Goal: Information Seeking & Learning: Compare options

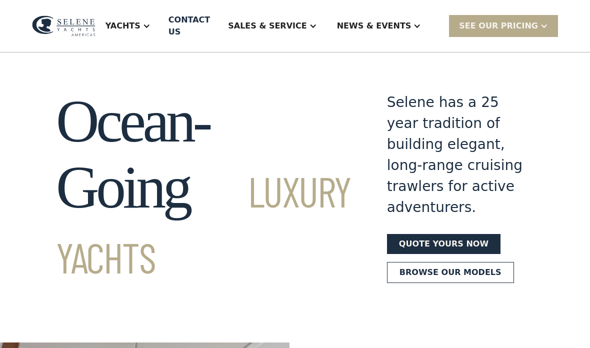
click at [141, 24] on div "Yachts" at bounding box center [123, 26] width 35 height 12
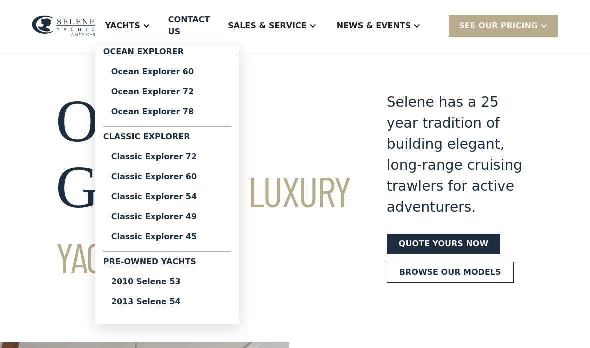
click at [189, 281] on div "2010 Selene 53" at bounding box center [168, 282] width 112 height 8
click at [189, 306] on div "2013 Selene 54" at bounding box center [168, 302] width 112 height 8
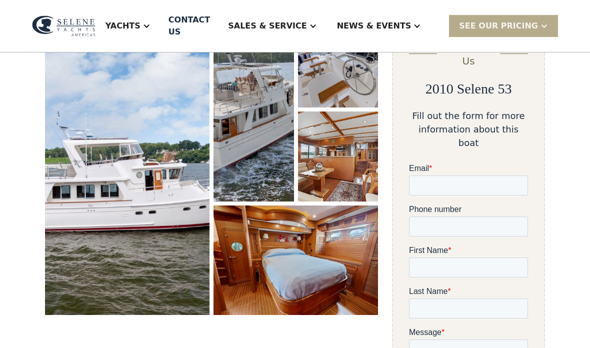
scroll to position [129, 0]
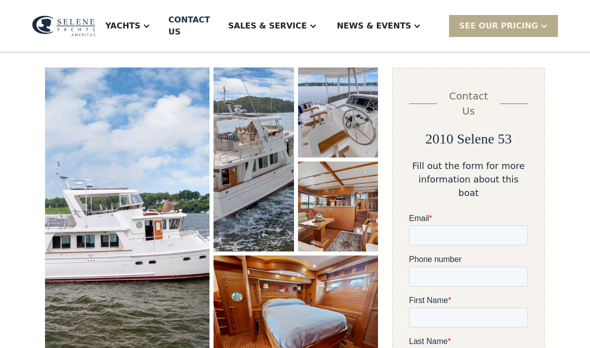
click at [158, 214] on img "open lightbox" at bounding box center [127, 217] width 165 height 298
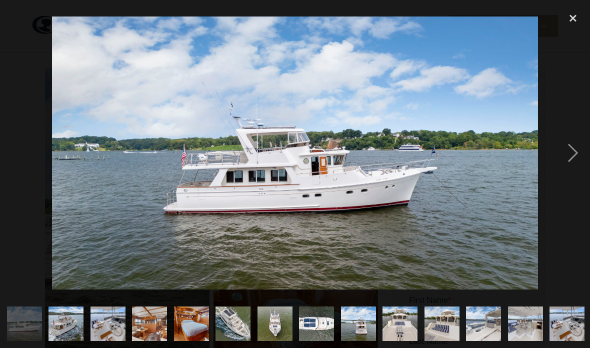
click at [568, 180] on div "next image" at bounding box center [573, 153] width 34 height 293
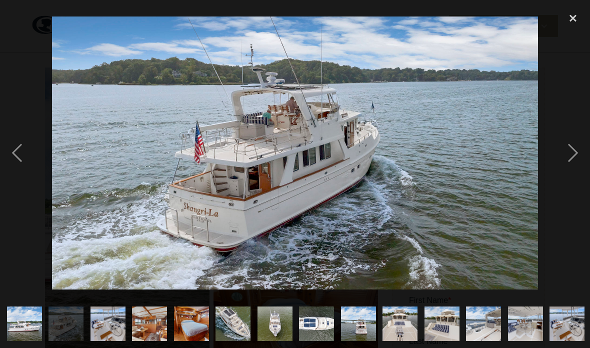
click at [564, 178] on div "next image" at bounding box center [573, 153] width 34 height 293
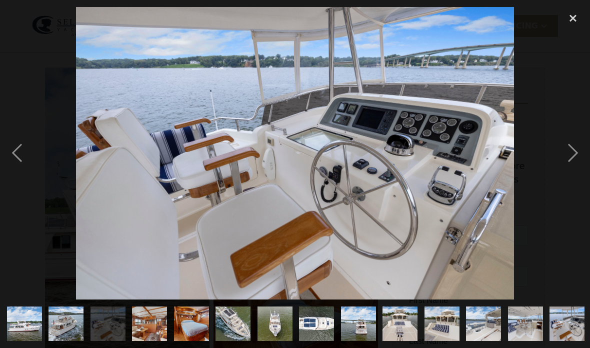
click at [565, 174] on div "next image" at bounding box center [573, 153] width 34 height 293
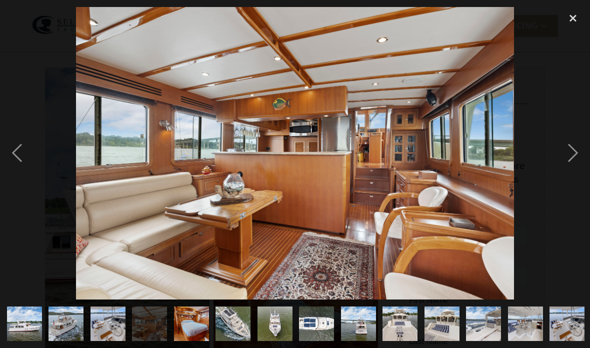
click at [565, 173] on div "next image" at bounding box center [573, 153] width 34 height 293
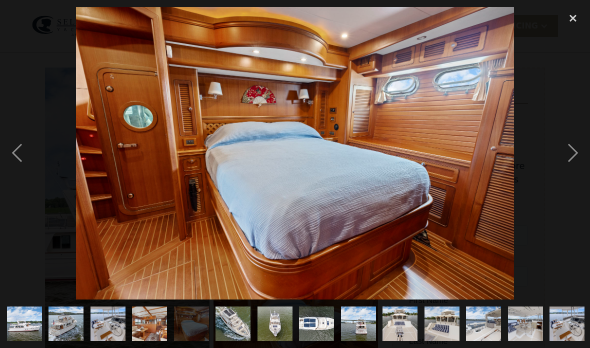
click at [17, 182] on div "previous image" at bounding box center [17, 153] width 34 height 293
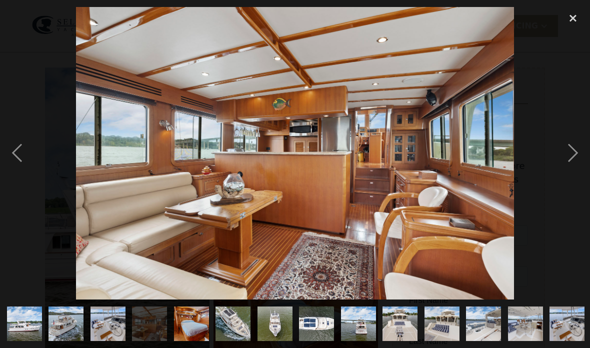
click at [572, 170] on div "next image" at bounding box center [573, 153] width 34 height 293
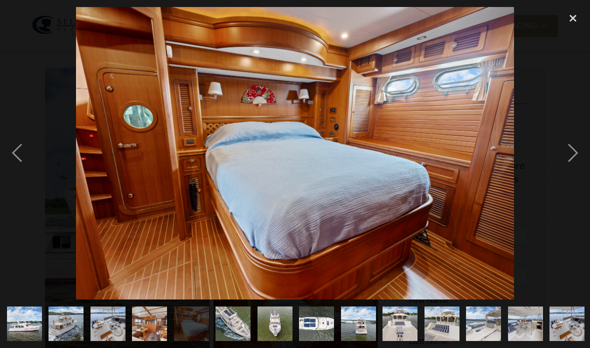
click at [571, 174] on div "next image" at bounding box center [573, 153] width 34 height 293
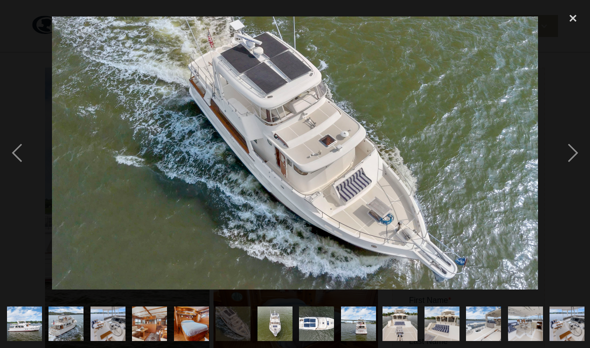
click at [571, 175] on div "next image" at bounding box center [573, 153] width 34 height 293
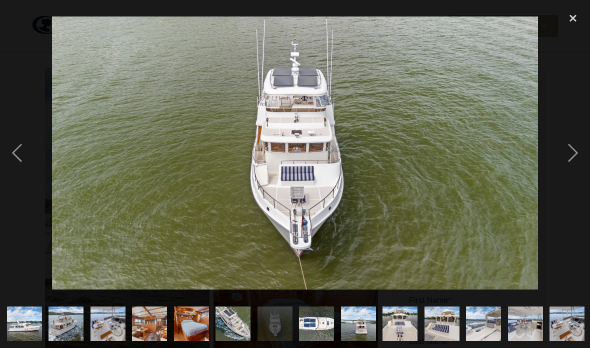
click at [571, 174] on div "next image" at bounding box center [573, 153] width 34 height 293
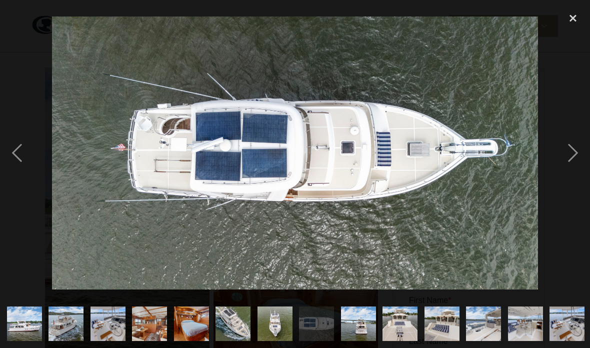
click at [571, 174] on div "next image" at bounding box center [573, 153] width 34 height 293
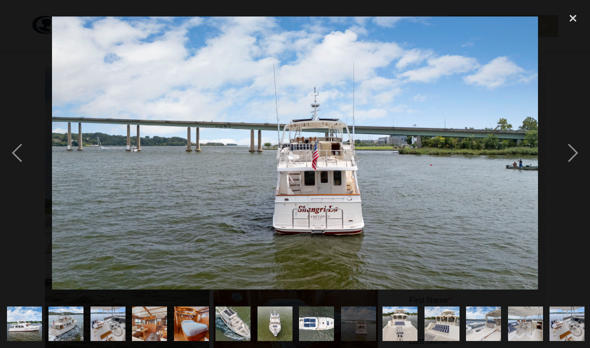
click at [571, 172] on div "next image" at bounding box center [573, 153] width 34 height 293
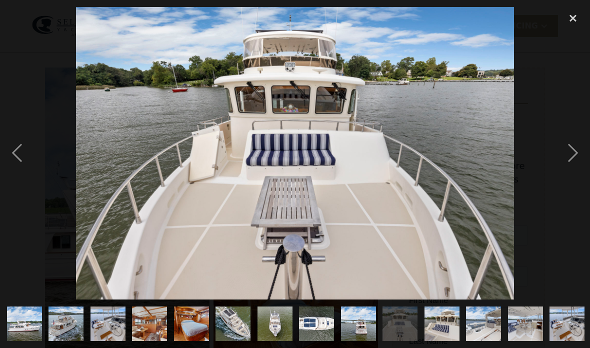
click at [571, 172] on div "next image" at bounding box center [573, 153] width 34 height 293
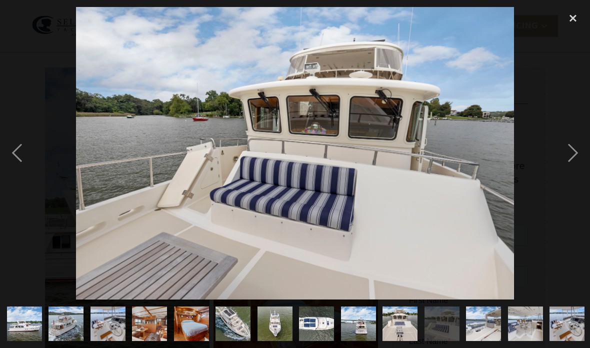
click at [571, 171] on div "next image" at bounding box center [573, 153] width 34 height 293
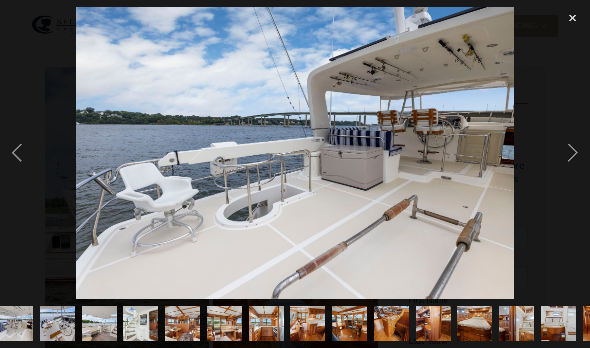
scroll to position [0, 545]
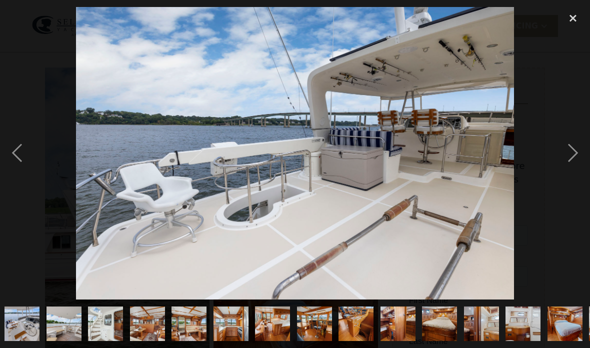
click at [571, 171] on div "next image" at bounding box center [573, 153] width 34 height 293
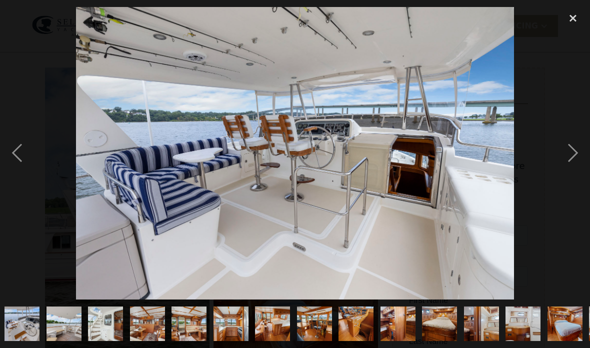
click at [571, 170] on div "next image" at bounding box center [573, 153] width 34 height 293
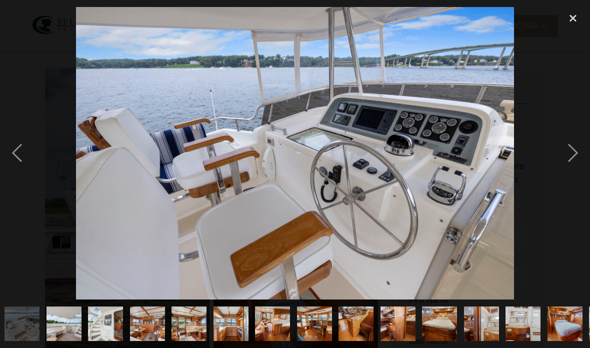
click at [572, 169] on div "next image" at bounding box center [573, 153] width 34 height 293
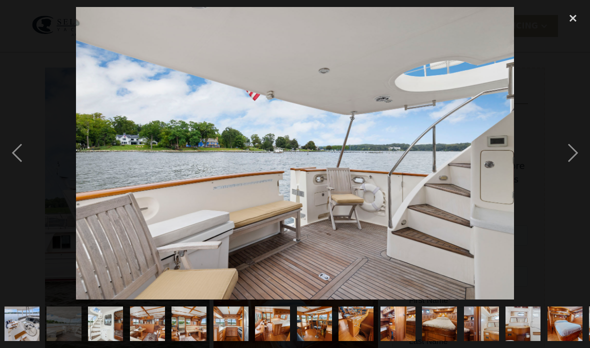
click at [572, 169] on div "next image" at bounding box center [573, 153] width 34 height 293
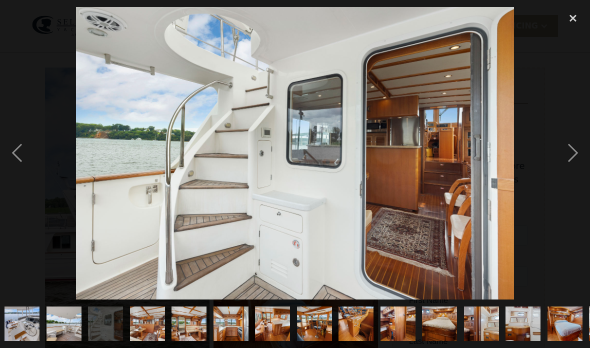
click at [571, 169] on div "next image" at bounding box center [573, 153] width 34 height 293
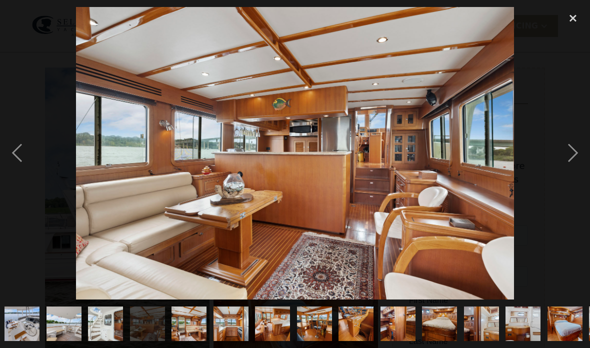
click at [571, 170] on div "next image" at bounding box center [573, 153] width 34 height 293
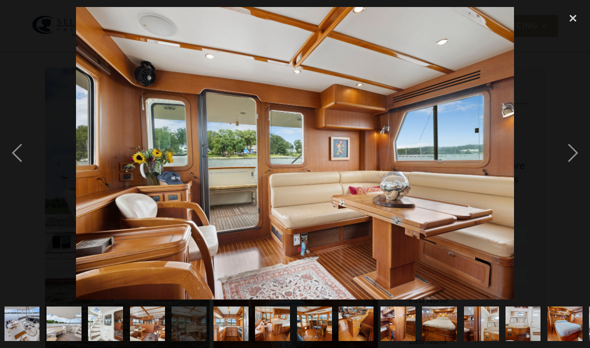
click at [572, 170] on div "next image" at bounding box center [573, 153] width 34 height 293
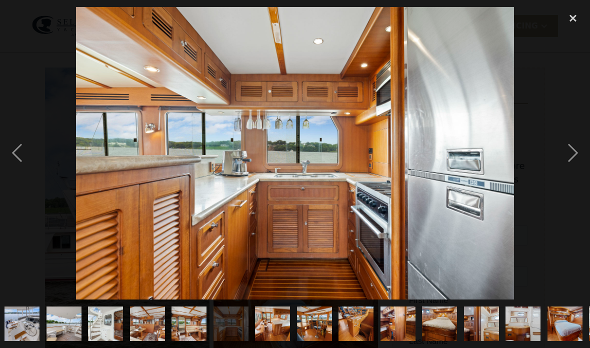
click at [572, 171] on div "next image" at bounding box center [573, 153] width 34 height 293
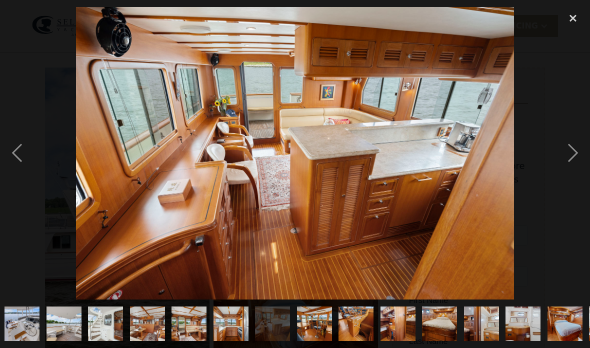
click at [571, 171] on div "next image" at bounding box center [573, 153] width 34 height 293
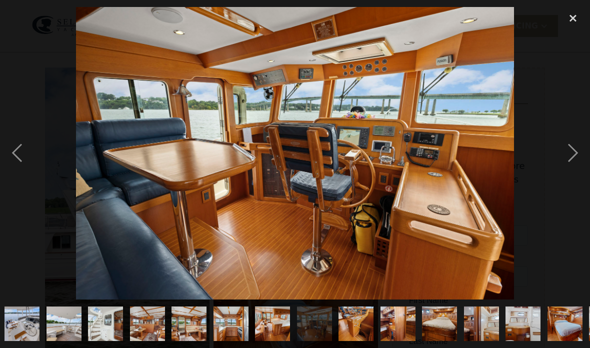
click at [571, 169] on div "next image" at bounding box center [573, 153] width 34 height 293
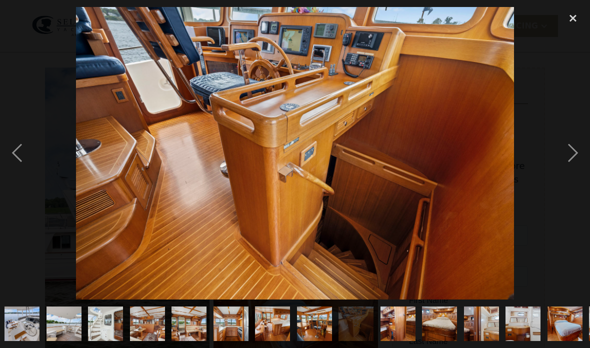
click at [571, 169] on div "next image" at bounding box center [573, 153] width 34 height 293
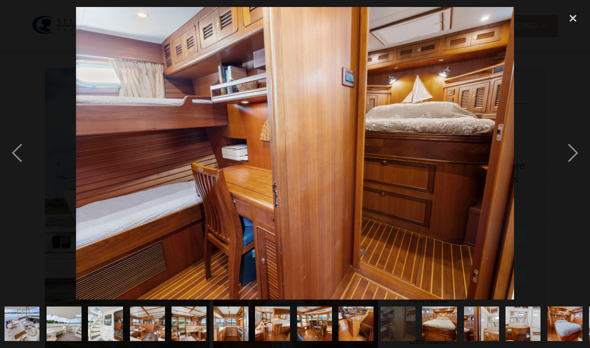
click at [572, 169] on div "next image" at bounding box center [573, 153] width 34 height 293
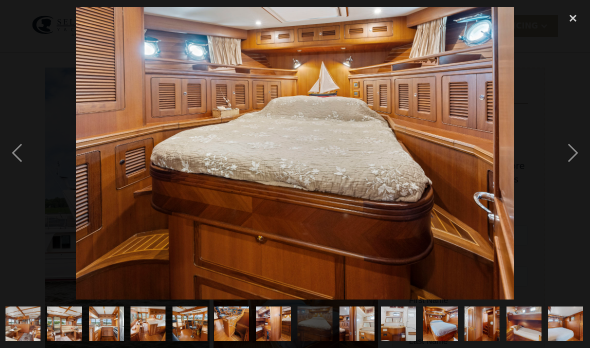
click at [572, 169] on div "next image" at bounding box center [573, 153] width 34 height 293
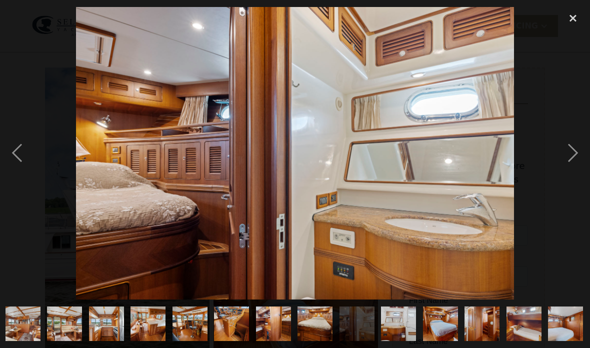
click at [572, 168] on div "next image" at bounding box center [573, 153] width 34 height 293
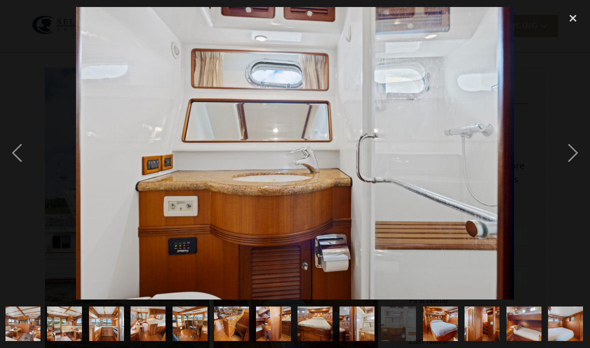
click at [573, 168] on div "next image" at bounding box center [573, 153] width 34 height 293
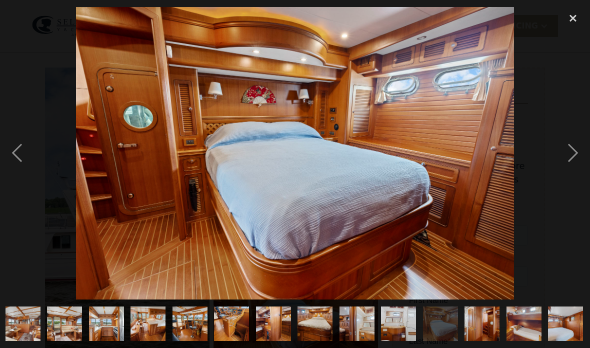
click at [573, 171] on div "next image" at bounding box center [573, 153] width 34 height 293
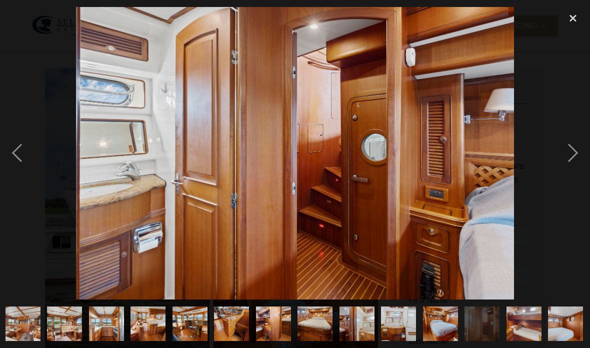
click at [573, 171] on div "next image" at bounding box center [573, 153] width 34 height 293
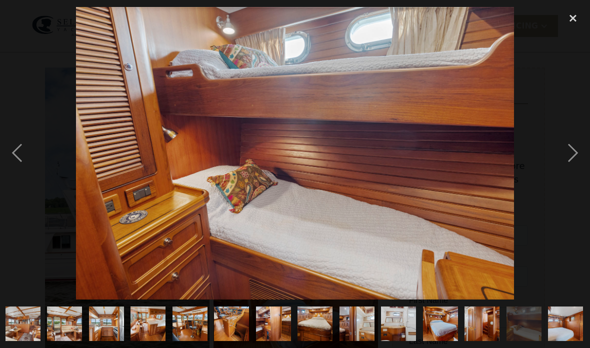
click at [573, 169] on div "next image" at bounding box center [573, 153] width 34 height 293
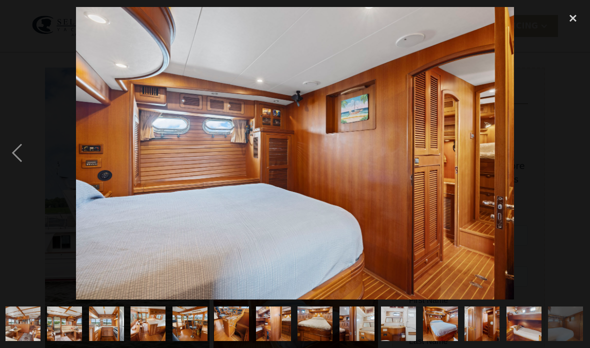
scroll to position [5, 0]
click at [573, 169] on div "next image" at bounding box center [573, 153] width 34 height 293
click at [574, 169] on div "next image" at bounding box center [573, 153] width 34 height 293
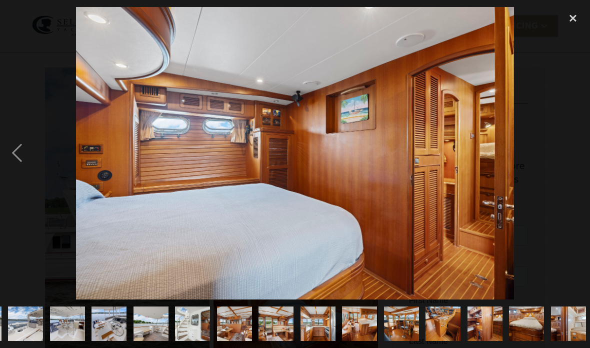
scroll to position [0, 455]
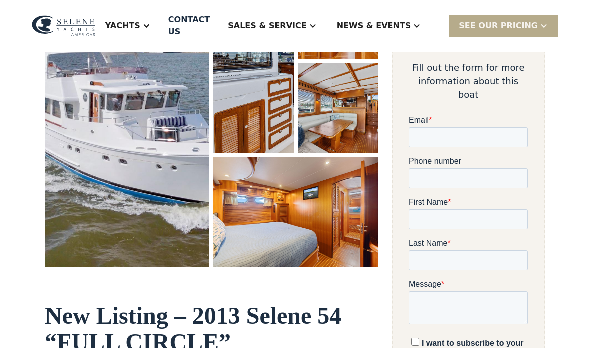
scroll to position [225, 0]
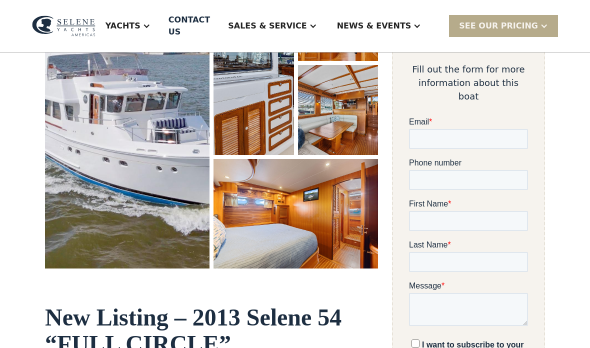
click at [163, 154] on img "open lightbox" at bounding box center [127, 120] width 165 height 298
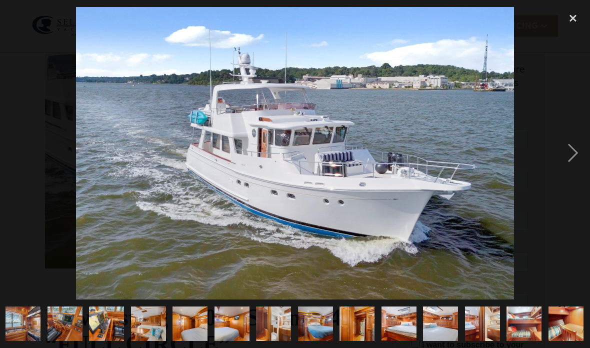
scroll to position [0, 845]
click at [560, 328] on img "show item 29 of 29" at bounding box center [566, 324] width 52 height 35
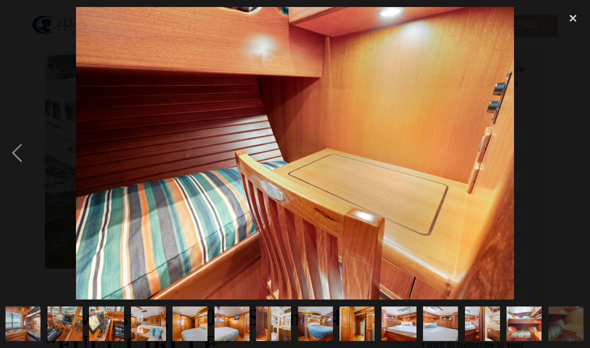
click at [248, 322] on img "show item 22 of 29" at bounding box center [274, 324] width 52 height 35
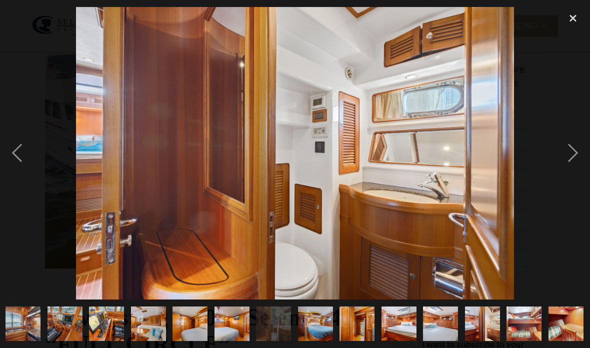
click at [566, 26] on div "close lightbox" at bounding box center [573, 18] width 34 height 22
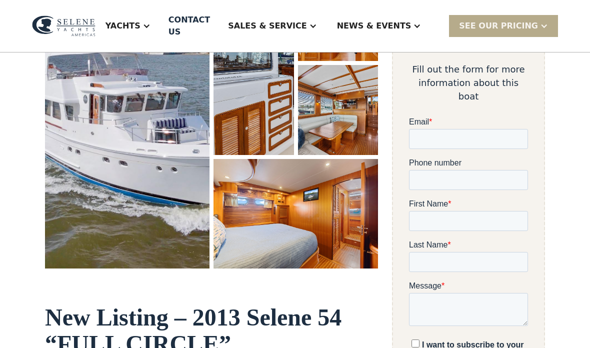
scroll to position [0, 0]
click at [151, 22] on div at bounding box center [147, 26] width 8 height 8
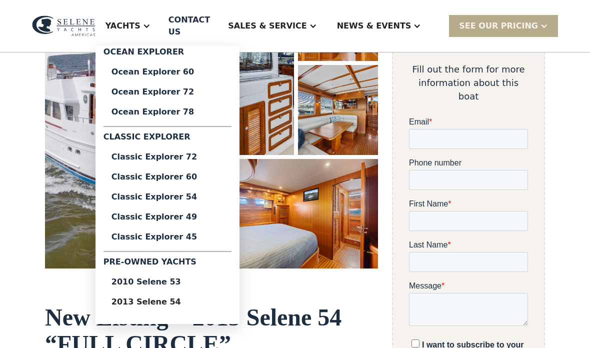
click at [185, 234] on div "Classic Explorer 45" at bounding box center [168, 237] width 112 height 8
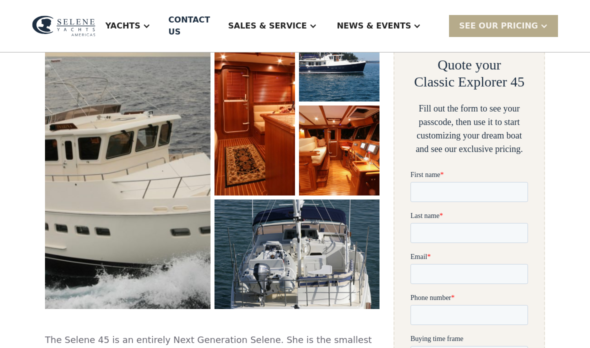
scroll to position [193, 0]
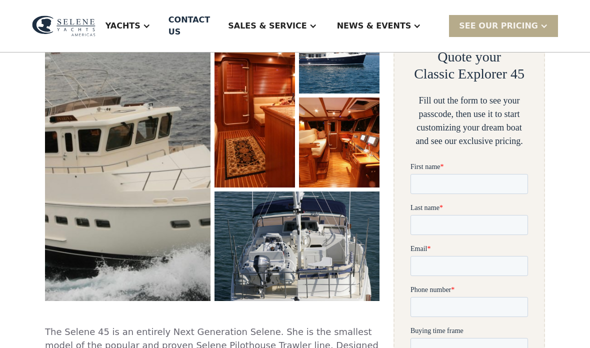
click at [164, 234] on img "open lightbox" at bounding box center [128, 153] width 166 height 298
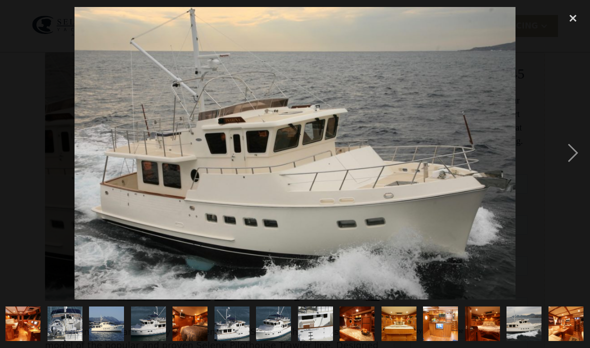
scroll to position [0, 255]
click at [564, 342] on img "show item 17 of 17" at bounding box center [566, 324] width 53 height 35
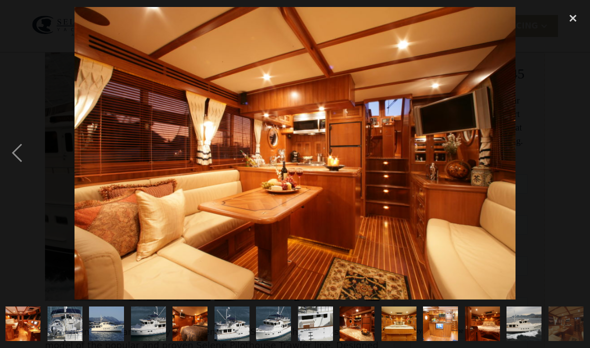
click at [506, 342] on img "show item 16 of 17" at bounding box center [524, 324] width 53 height 35
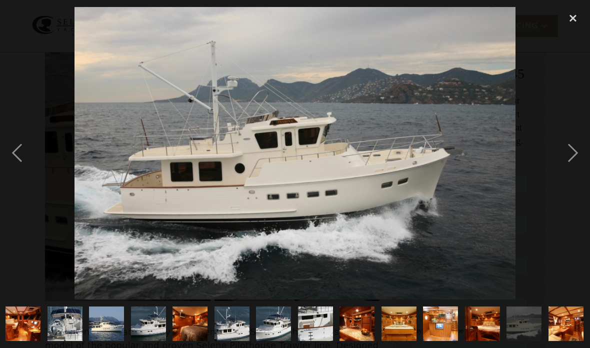
click at [458, 342] on img "show item 15 of 17" at bounding box center [482, 324] width 53 height 35
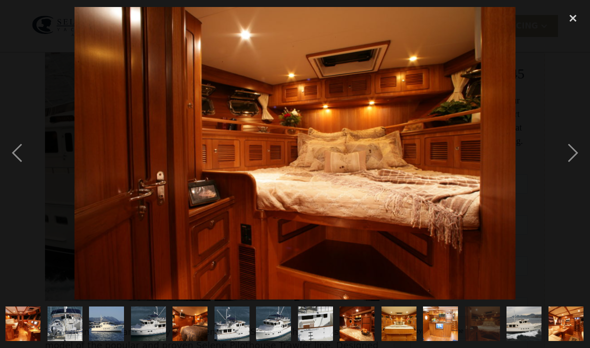
click at [415, 342] on img "show item 14 of 17" at bounding box center [441, 324] width 53 height 35
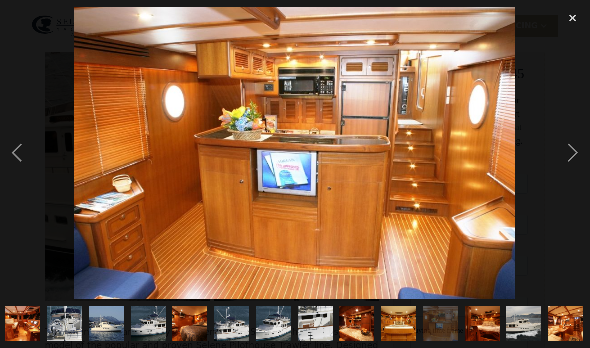
click at [574, 20] on div "close lightbox" at bounding box center [573, 18] width 34 height 22
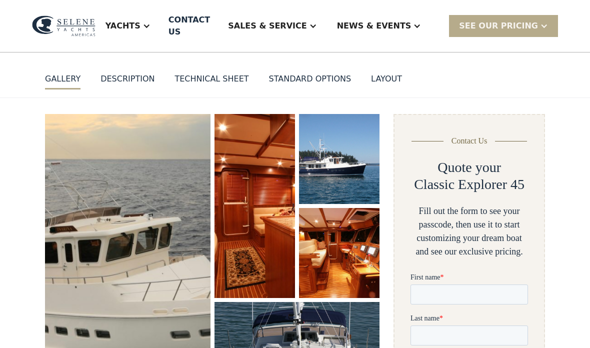
scroll to position [0, 0]
